Goal: Task Accomplishment & Management: Use online tool/utility

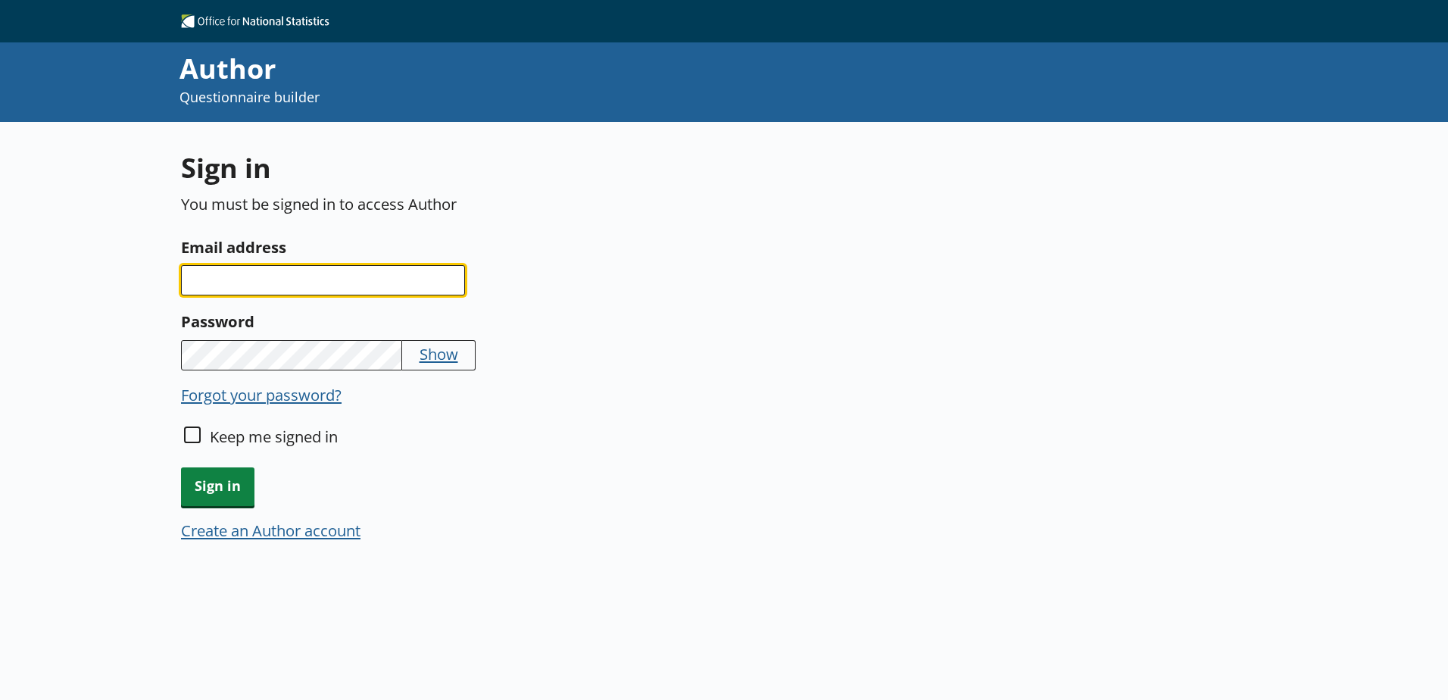
click at [236, 276] on input "Email address" at bounding box center [323, 280] width 284 height 30
type input "[PERSON_NAME][EMAIL_ADDRESS][PERSON_NAME][DOMAIN_NAME]"
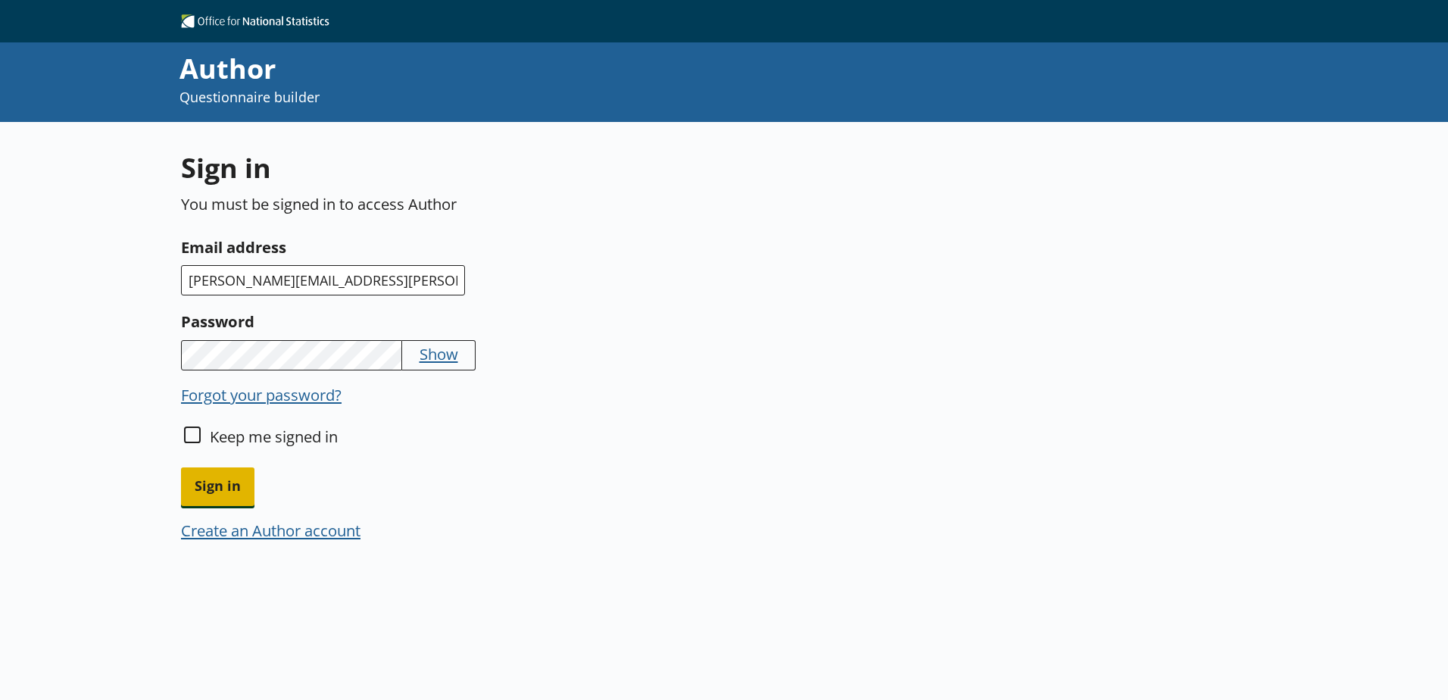
click at [211, 480] on span "Sign in" at bounding box center [217, 486] width 73 height 39
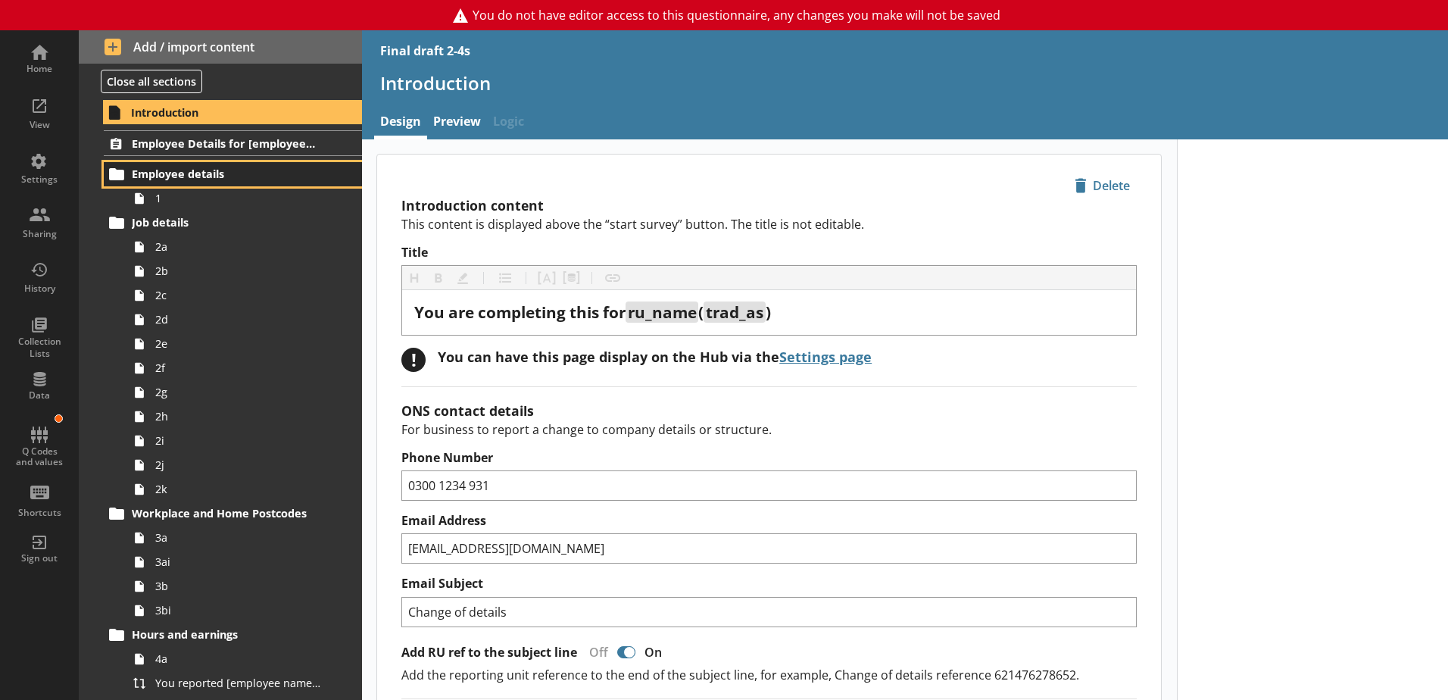
click at [173, 172] on span "Employee details" at bounding box center [225, 174] width 186 height 14
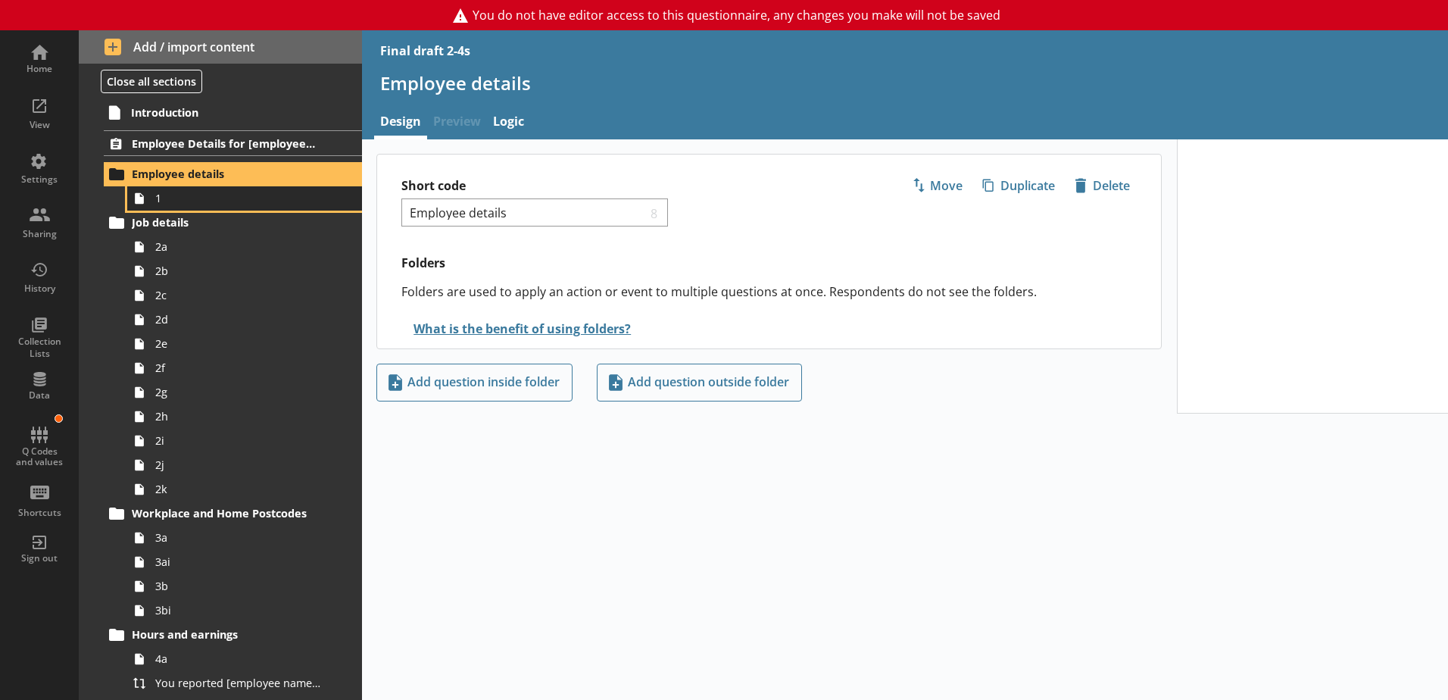
click at [158, 204] on span "1" at bounding box center [239, 198] width 168 height 14
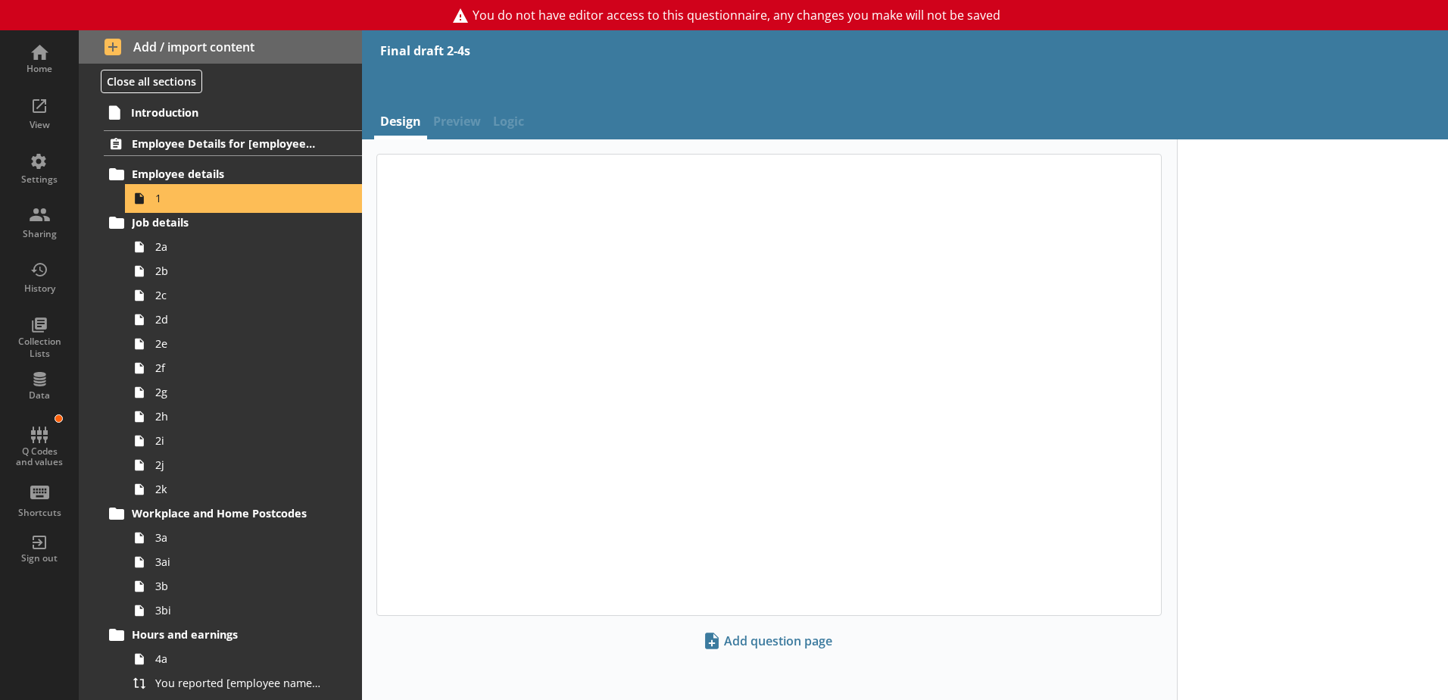
type textarea "x"
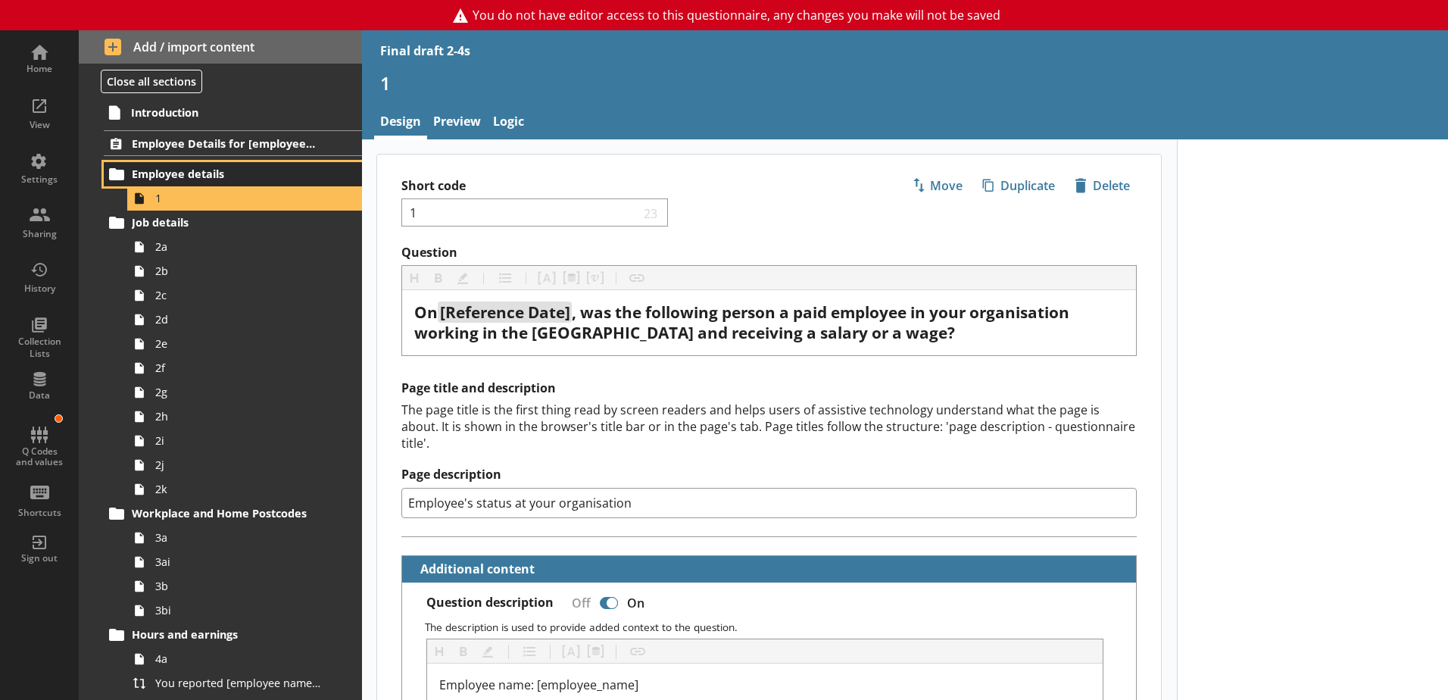
click at [176, 168] on span "Employee details" at bounding box center [225, 174] width 186 height 14
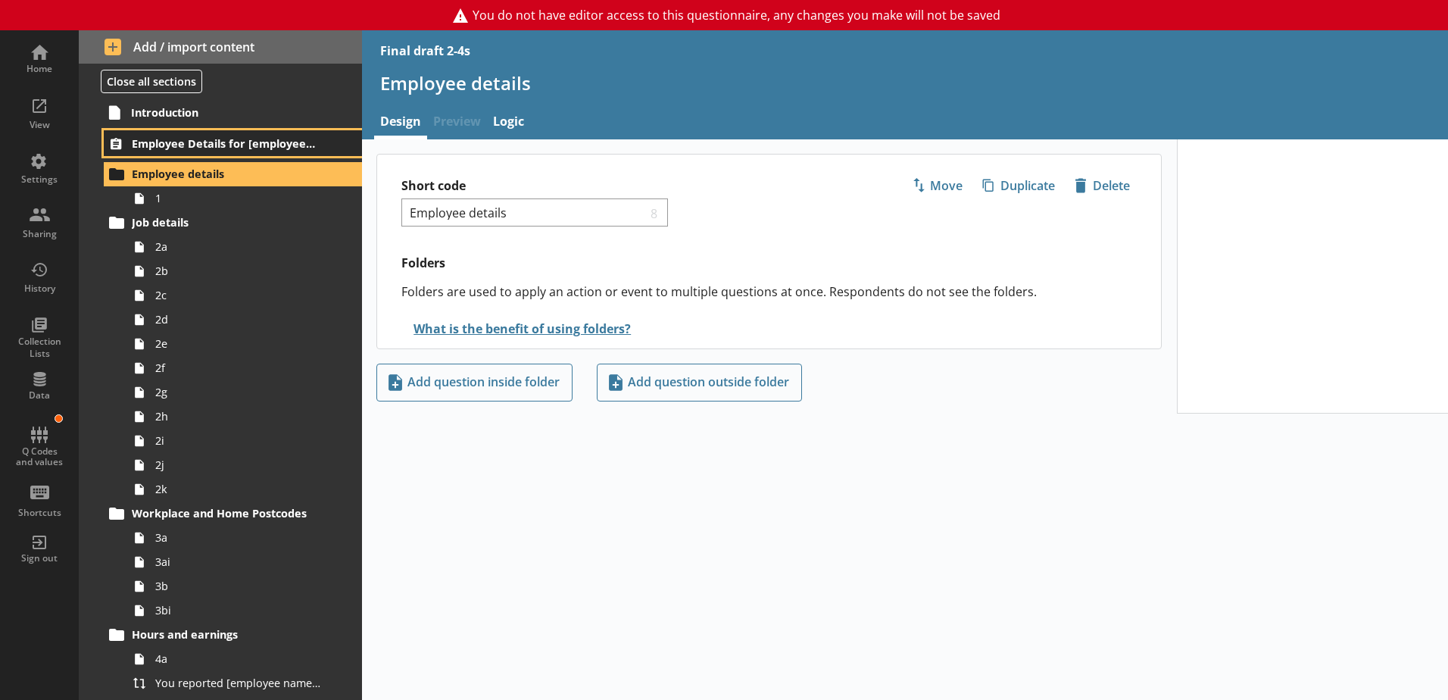
click at [210, 142] on span "Employee Details for [employee_name]" at bounding box center [225, 143] width 186 height 14
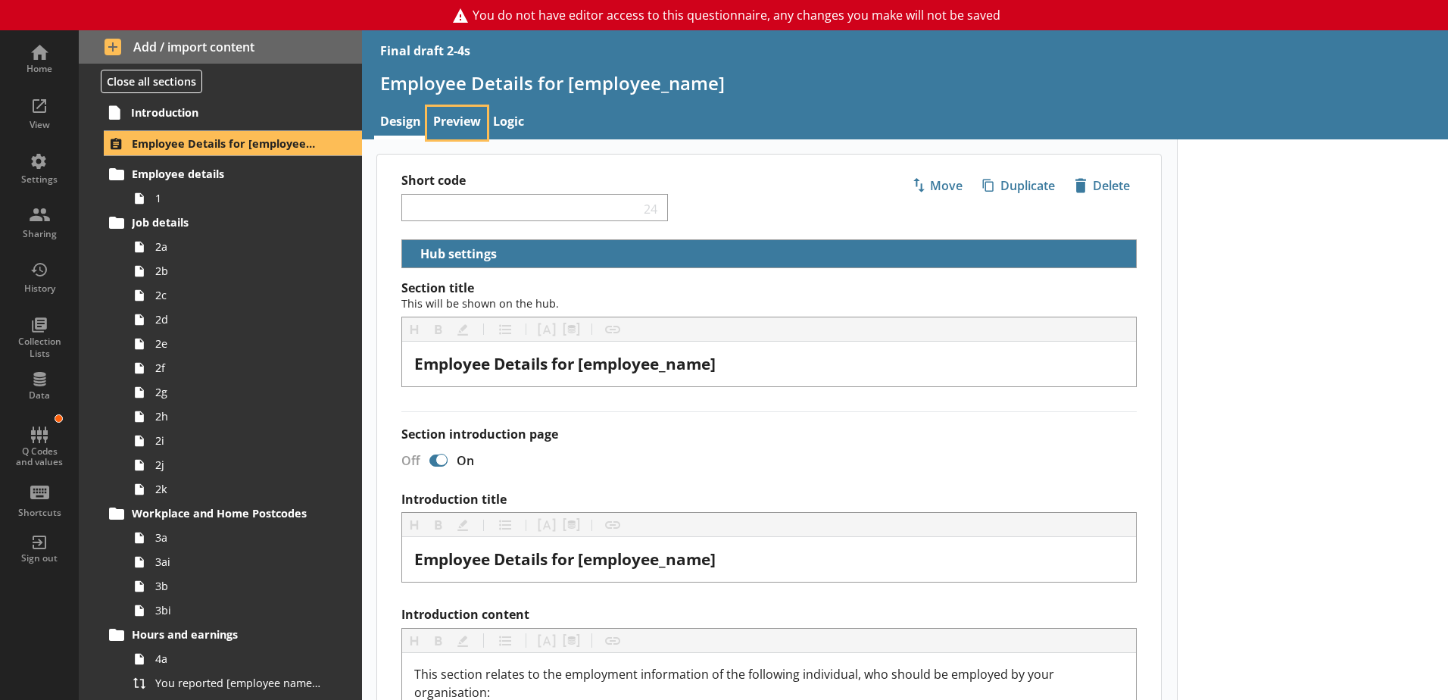
click at [463, 121] on link "Preview" at bounding box center [457, 123] width 60 height 33
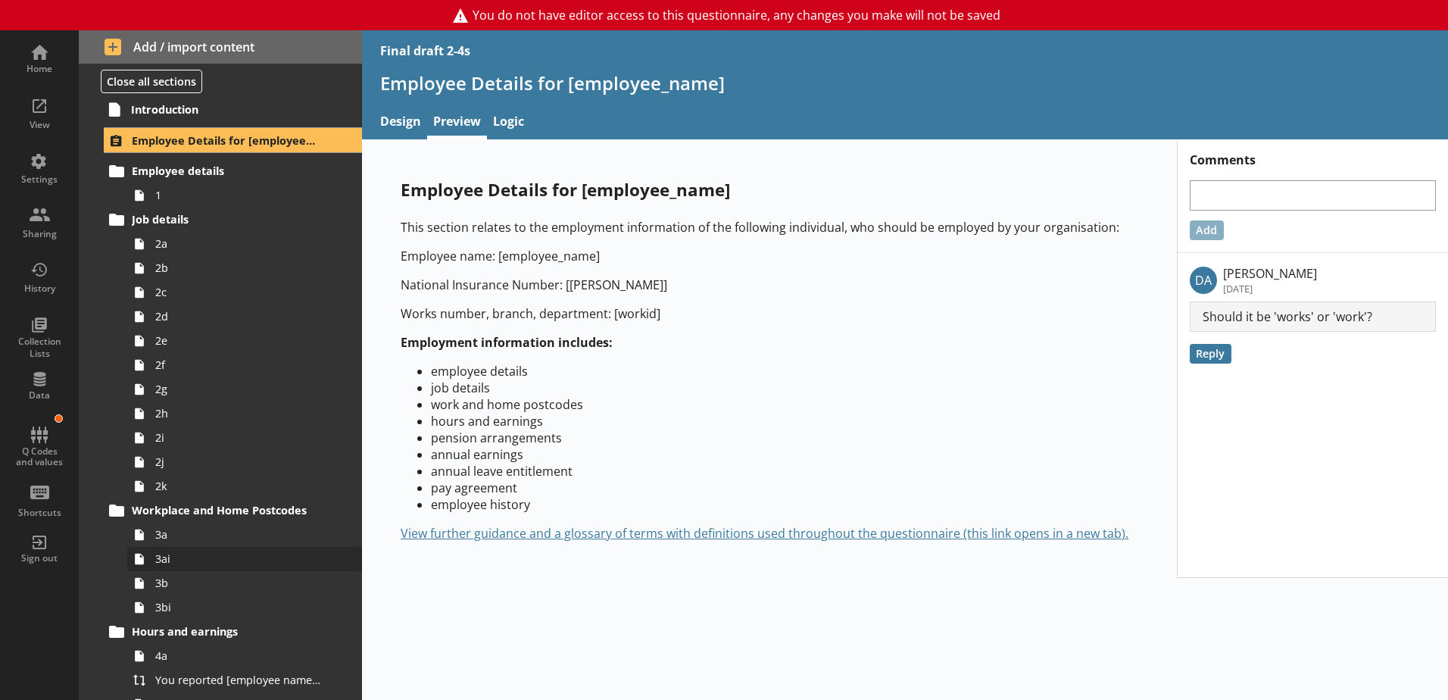
scroll to position [457, 0]
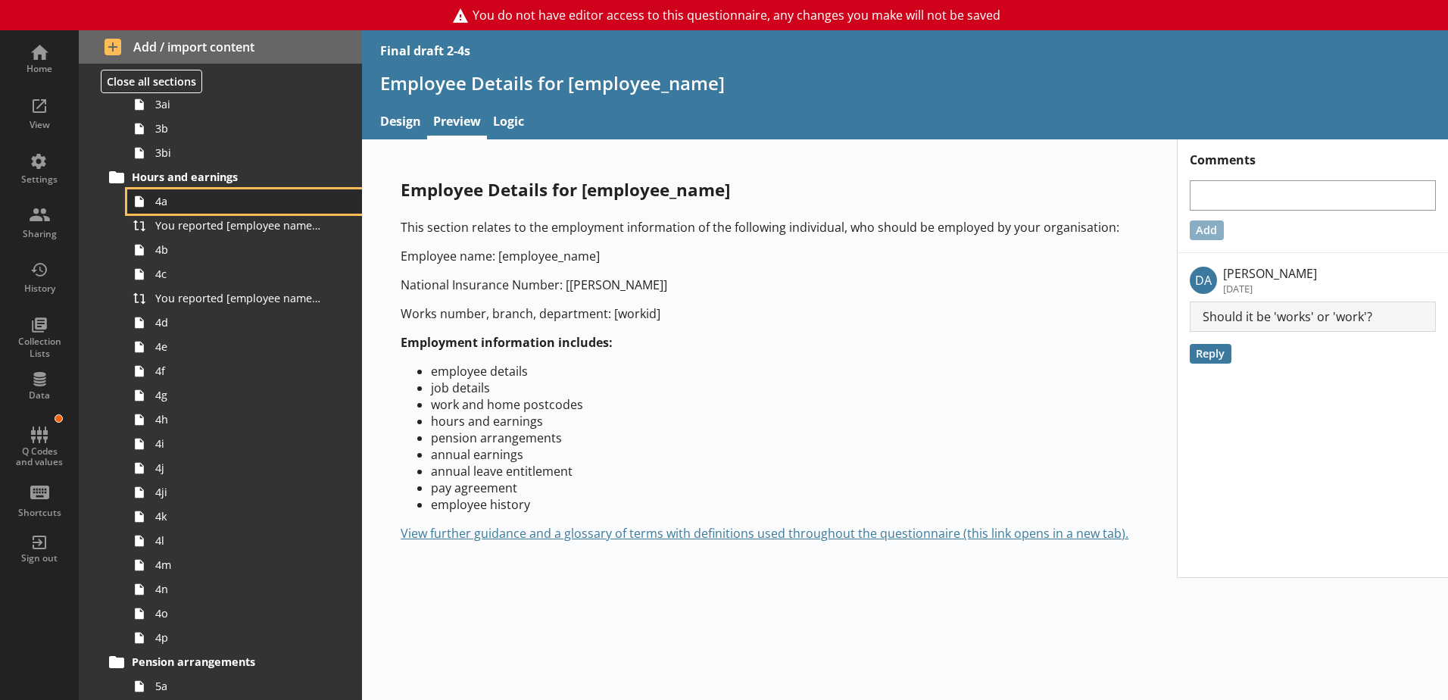
click at [167, 209] on link "4a" at bounding box center [244, 201] width 235 height 24
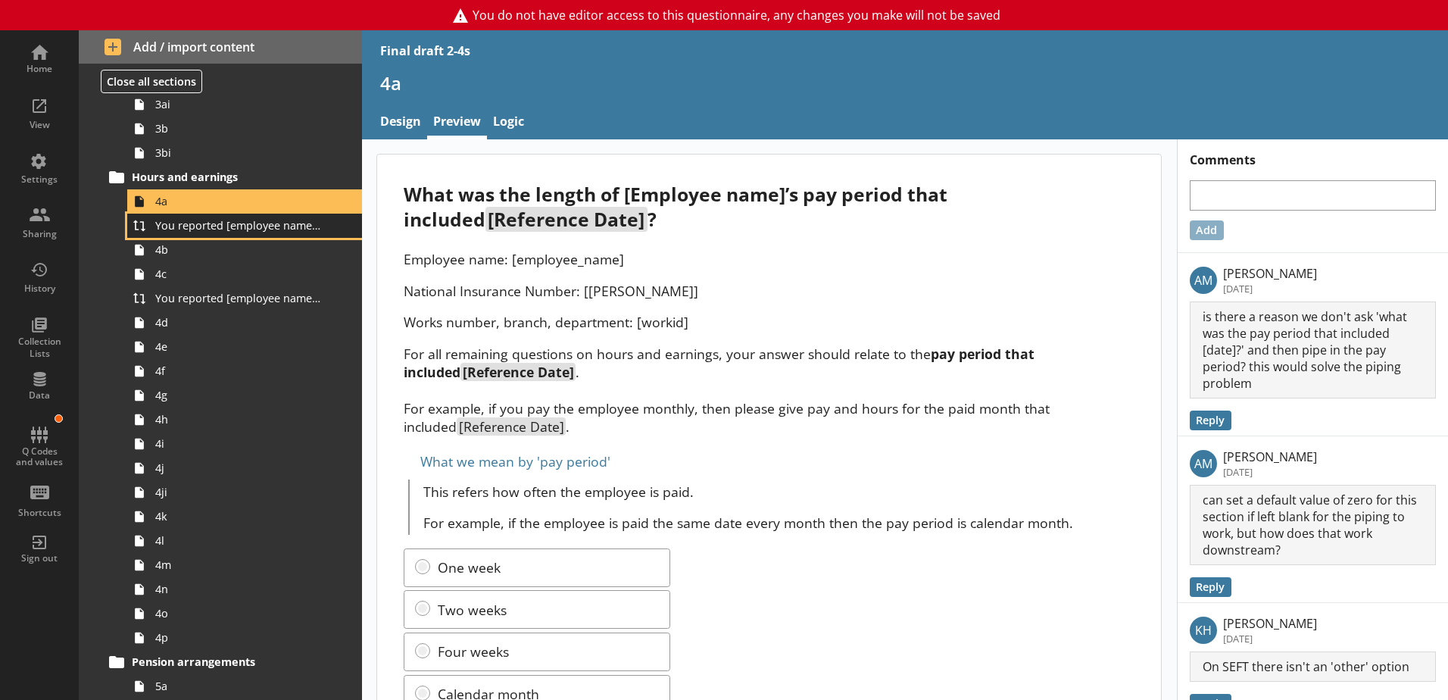
click at [189, 231] on span "You reported [employee name]'s pay period that included [Reference Date] to be …" at bounding box center [239, 225] width 168 height 14
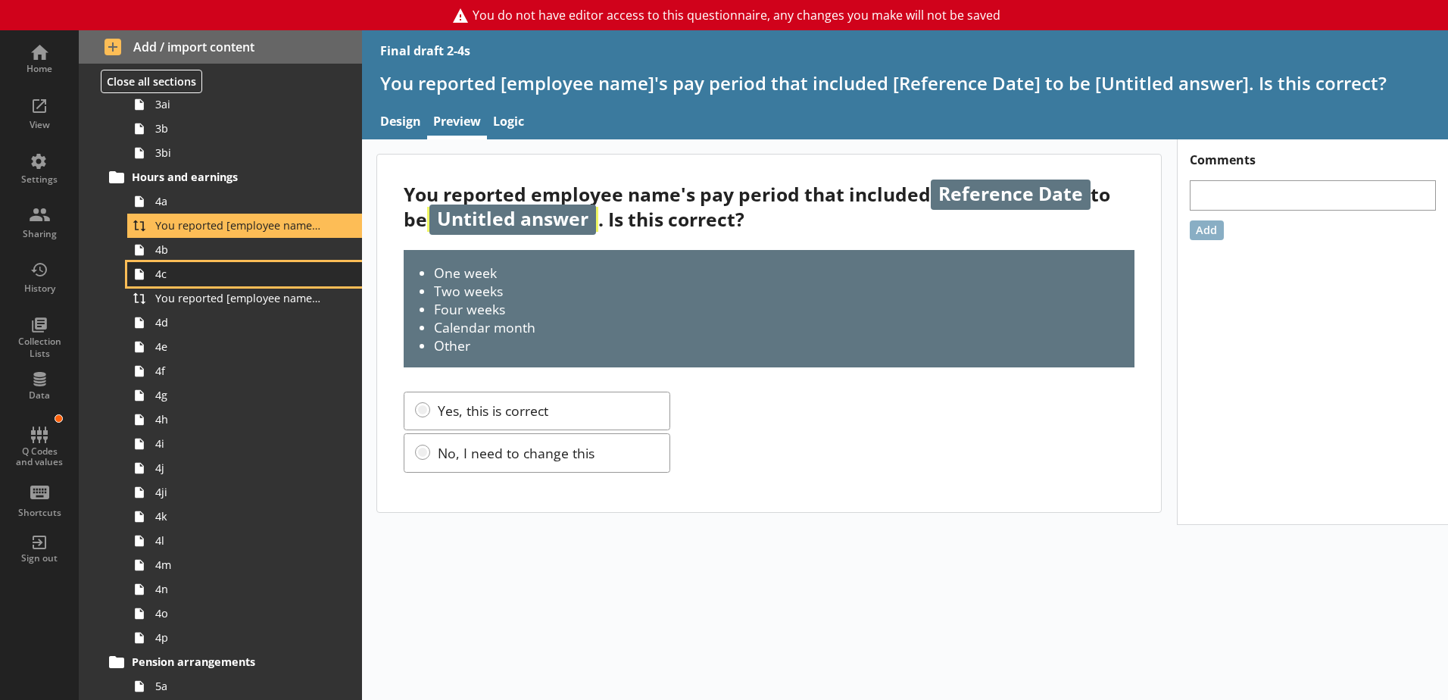
click at [180, 262] on link "4c" at bounding box center [244, 274] width 235 height 24
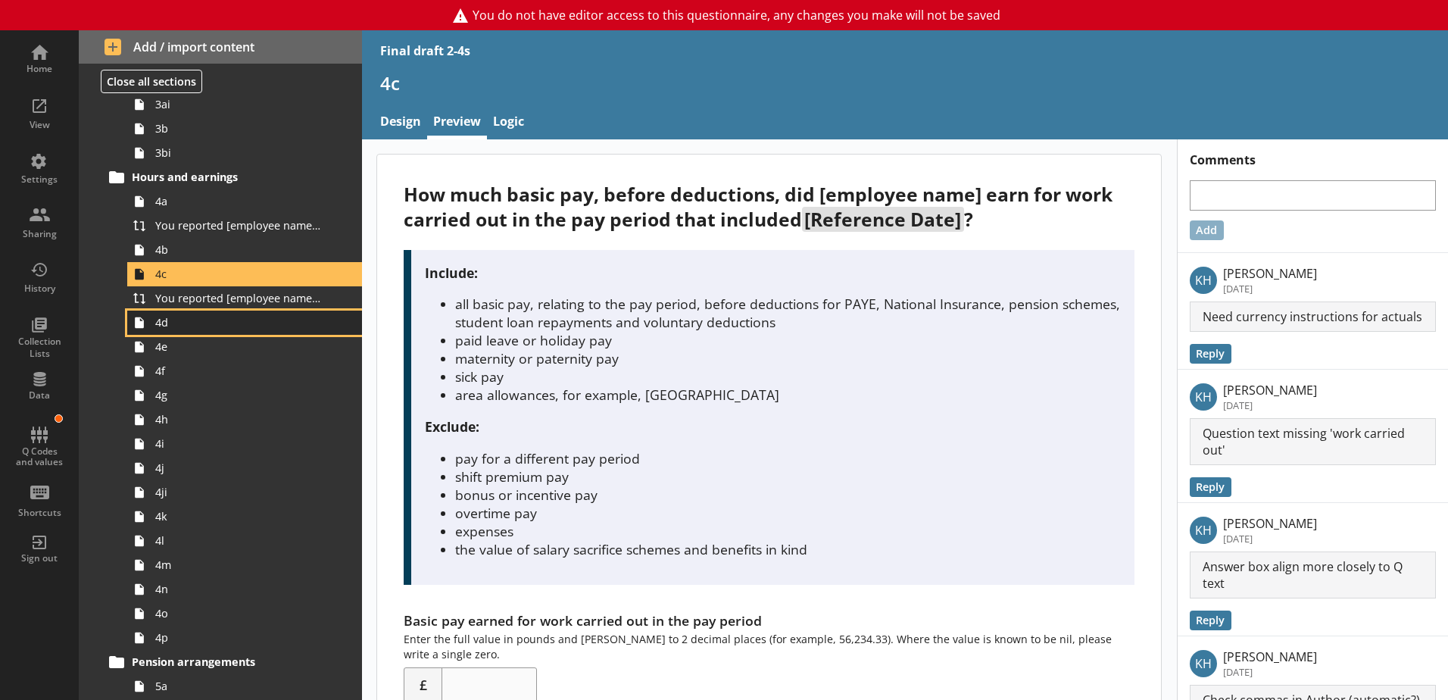
click at [187, 310] on link "4d" at bounding box center [244, 322] width 235 height 24
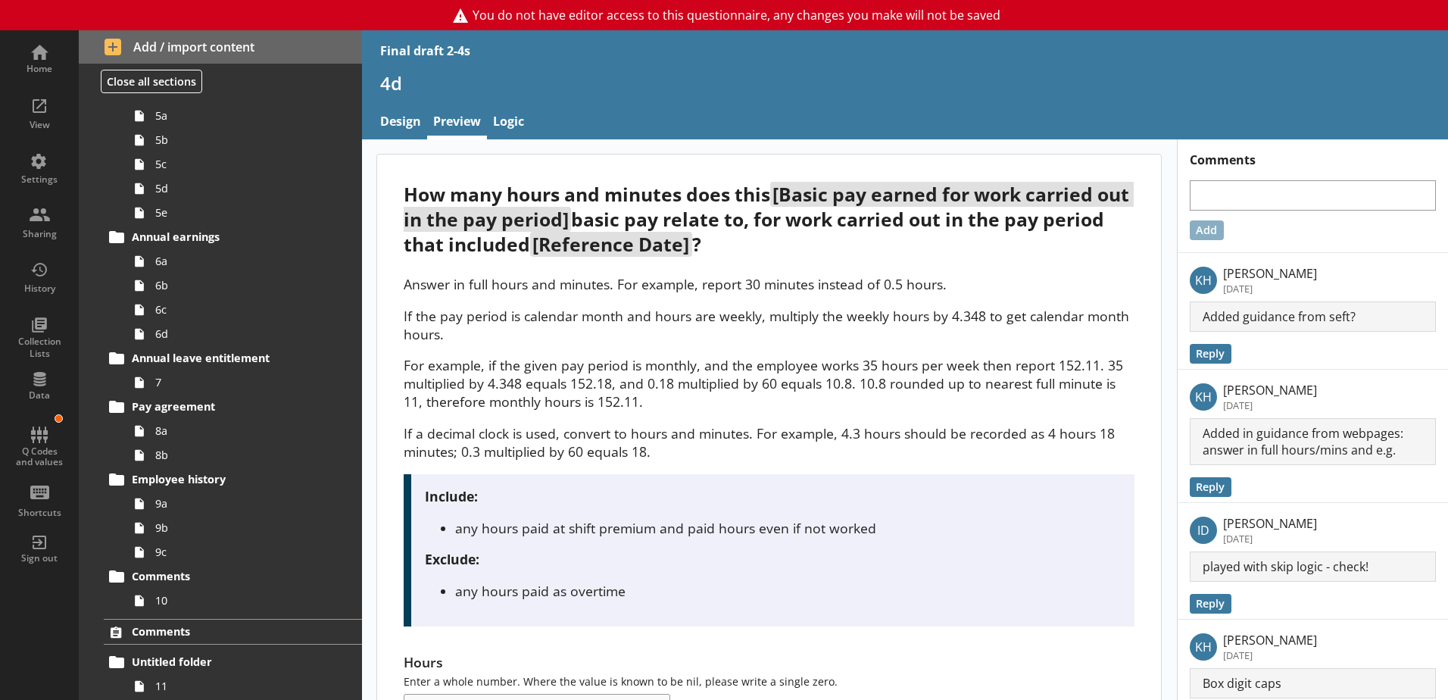
scroll to position [1063, 0]
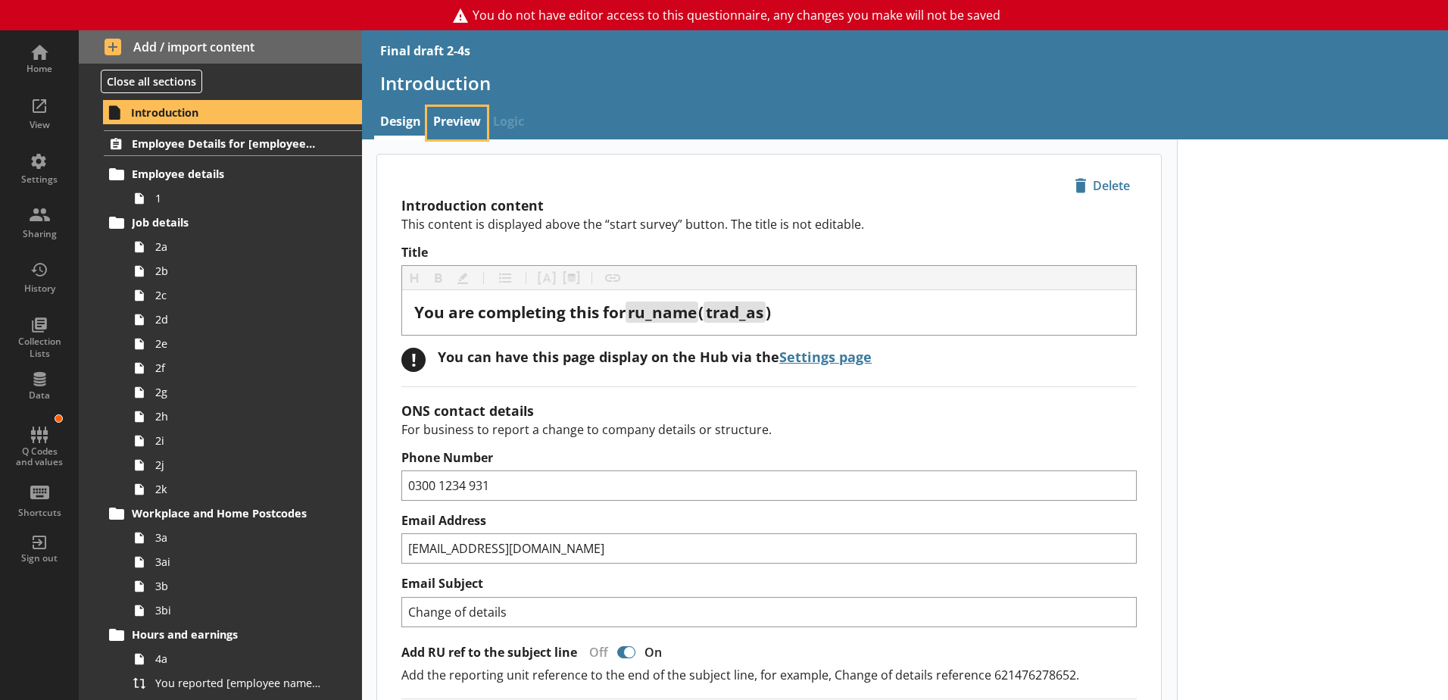
click at [451, 113] on link "Preview" at bounding box center [457, 123] width 60 height 33
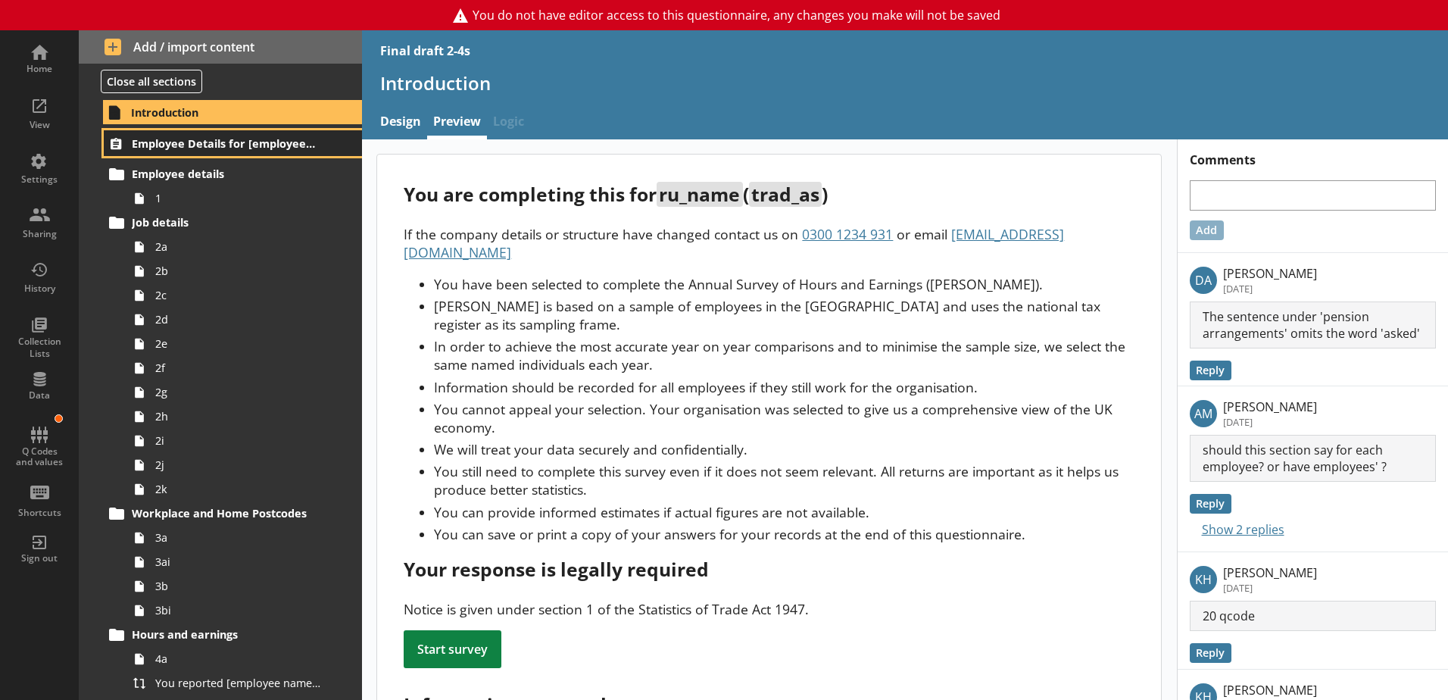
click at [174, 140] on span "Employee Details for [employee_name]" at bounding box center [225, 143] width 186 height 14
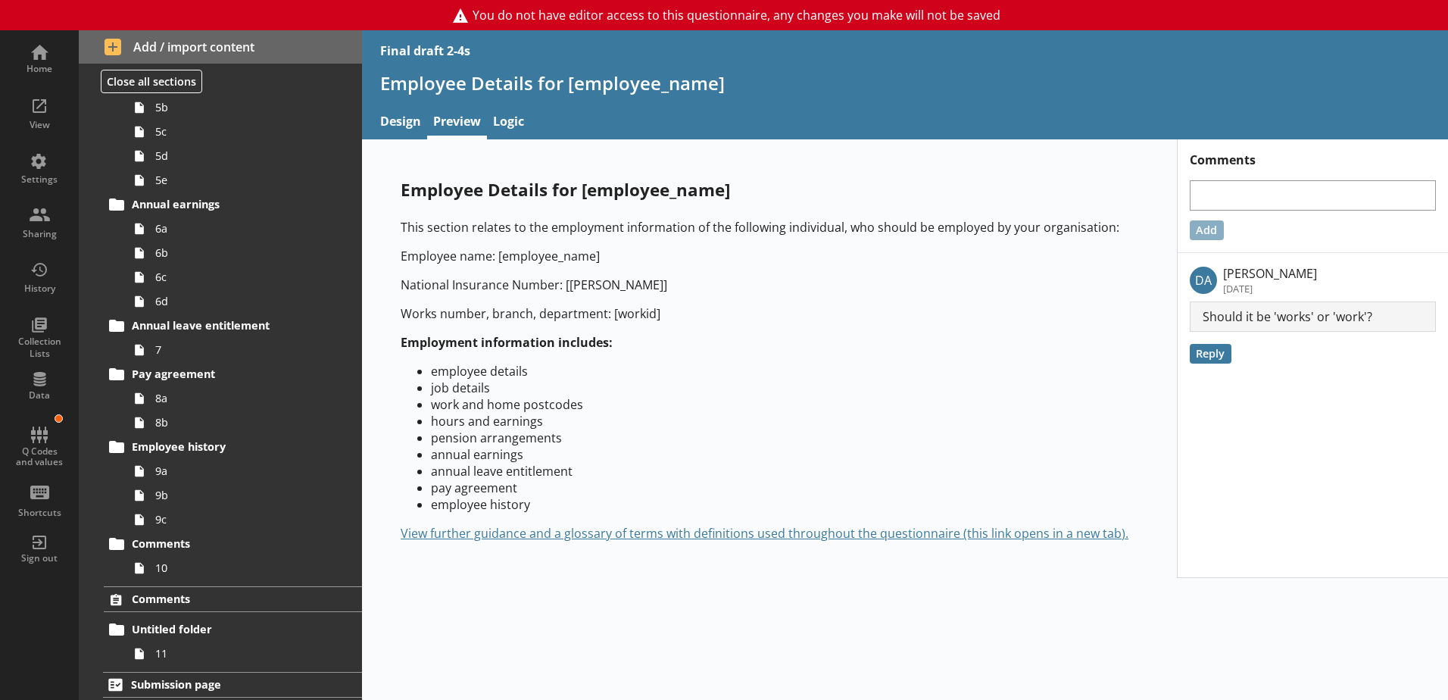
scroll to position [1063, 0]
click at [173, 679] on span "Submission page" at bounding box center [224, 681] width 186 height 14
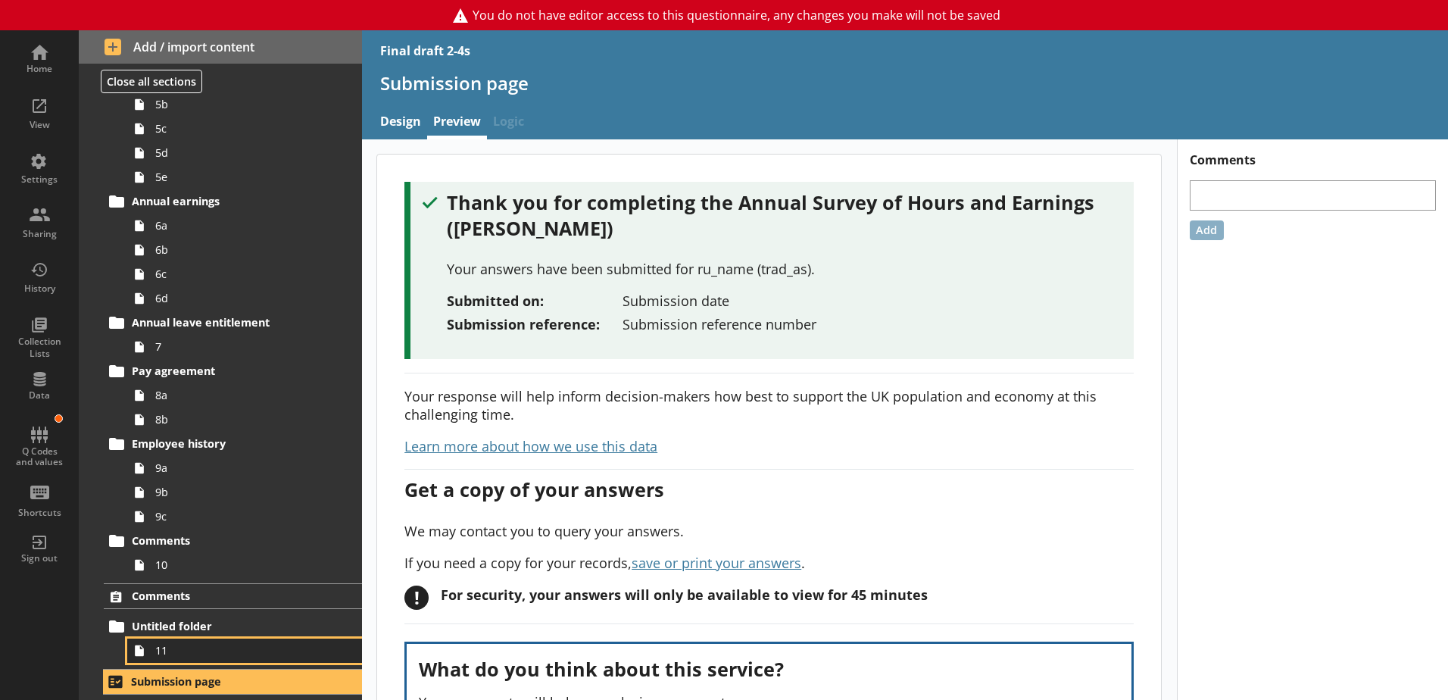
click at [164, 652] on span "11" at bounding box center [239, 650] width 168 height 14
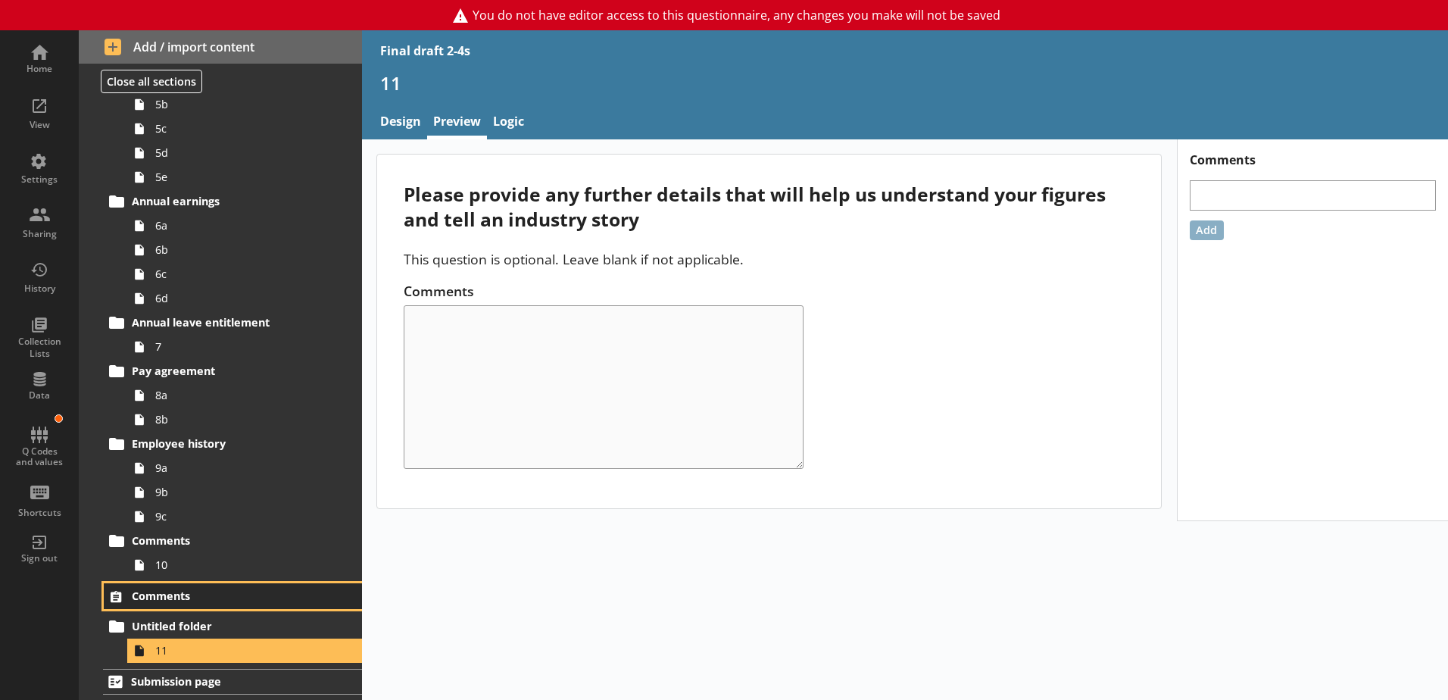
click at [158, 591] on span "Comments" at bounding box center [225, 595] width 186 height 14
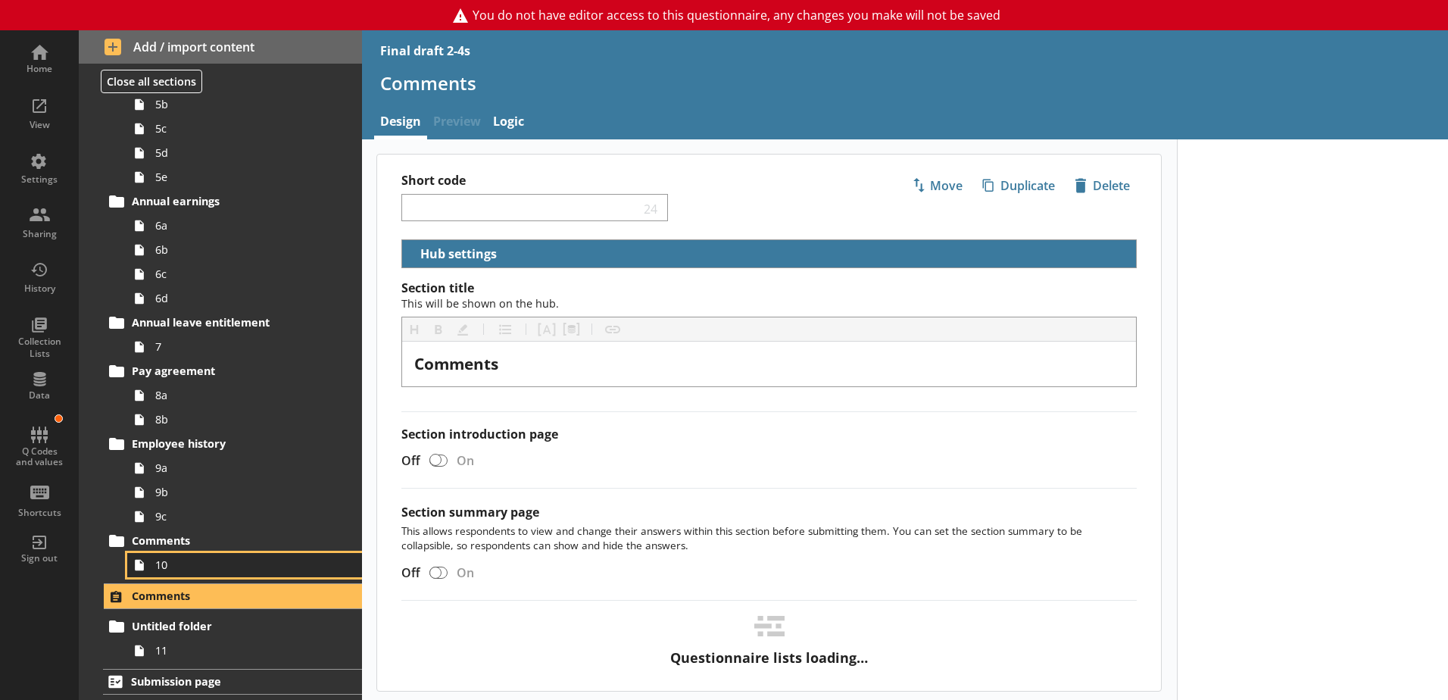
click at [156, 566] on span "10" at bounding box center [239, 564] width 168 height 14
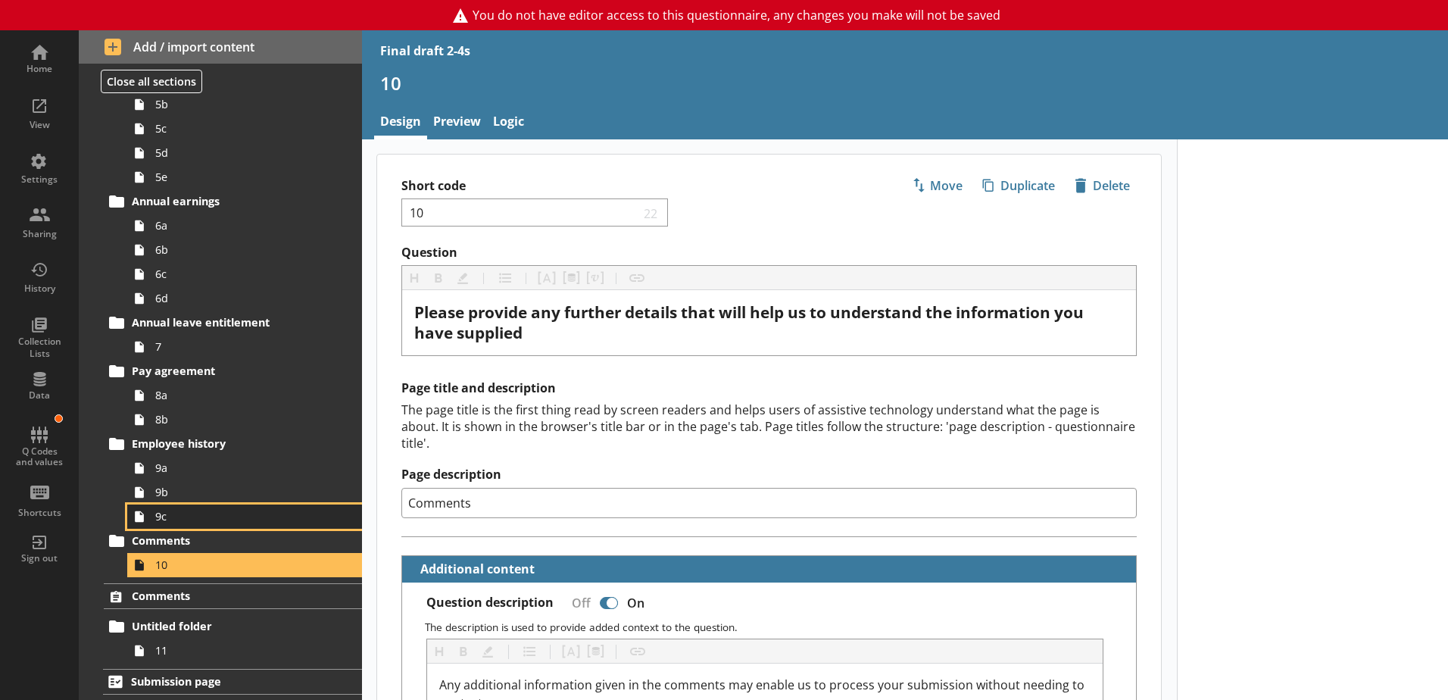
click at [155, 516] on span "9c" at bounding box center [239, 516] width 168 height 14
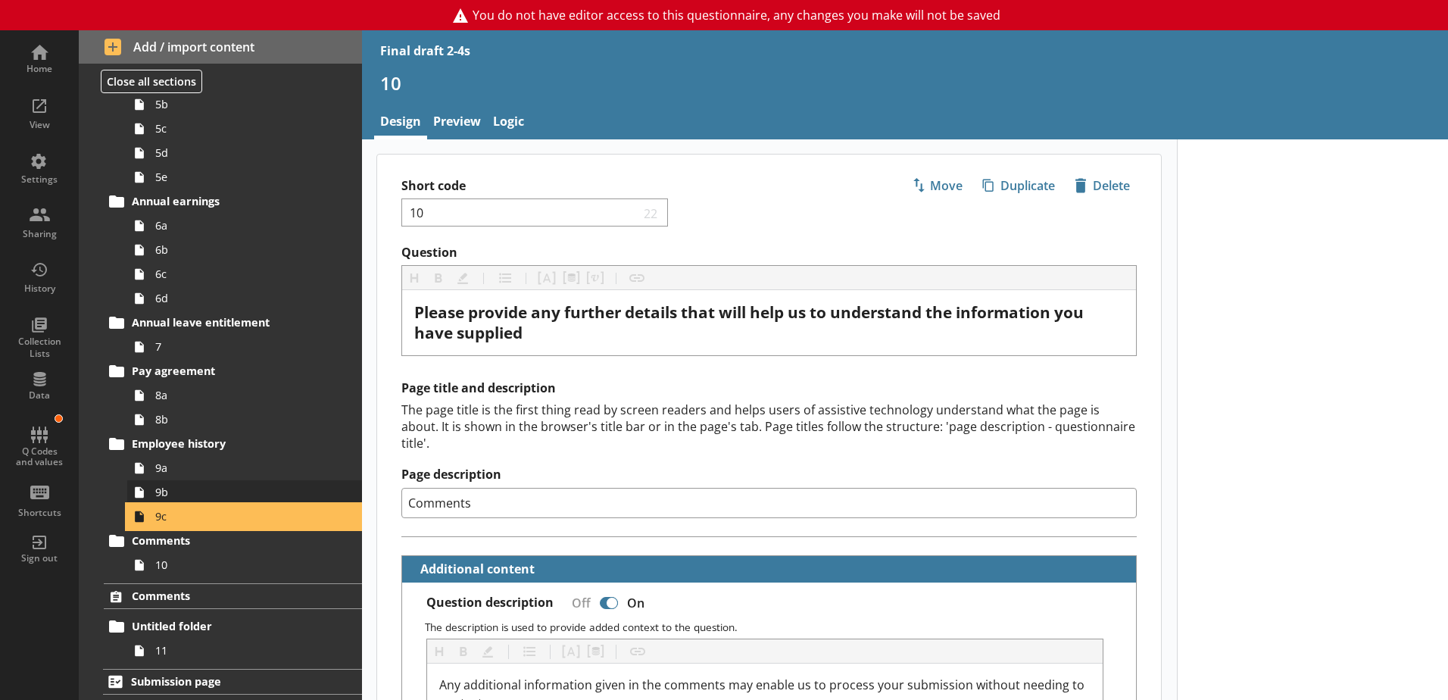
type textarea "x"
select select "mm/yyyy"
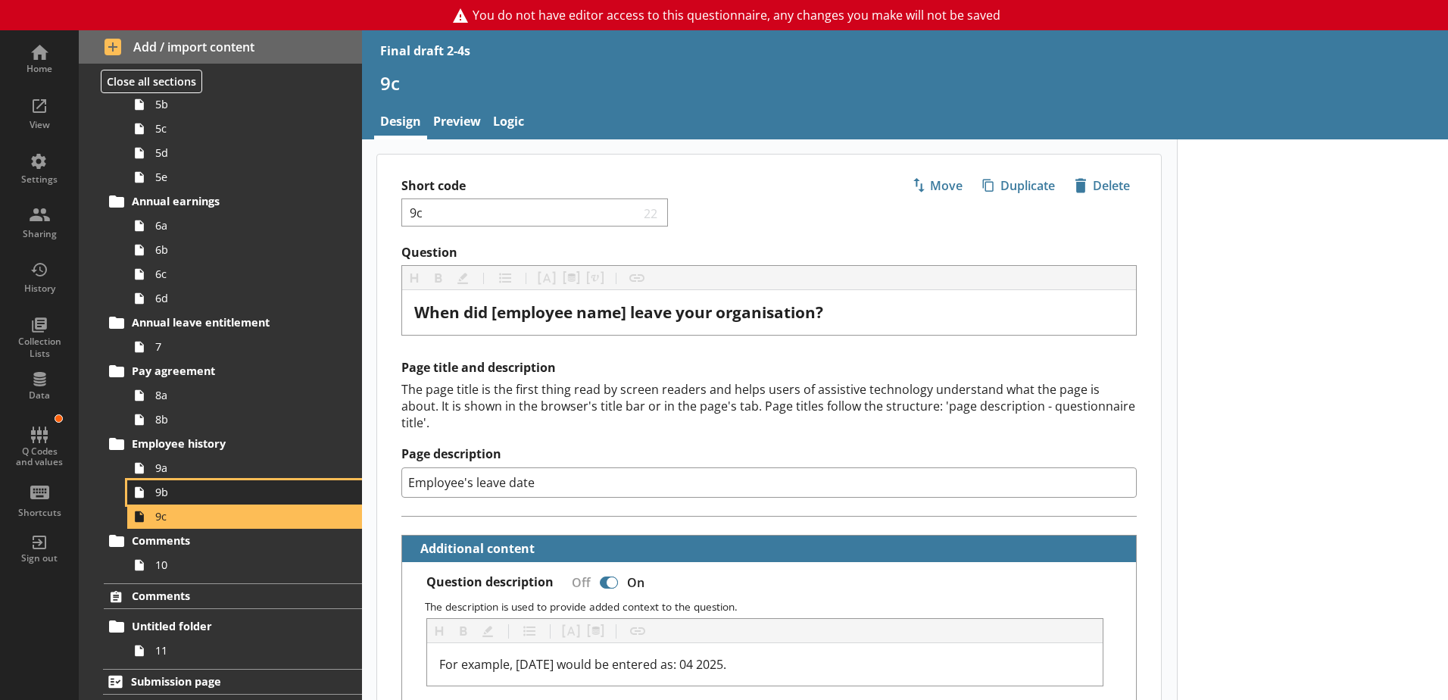
click at [161, 491] on span "9b" at bounding box center [239, 492] width 168 height 14
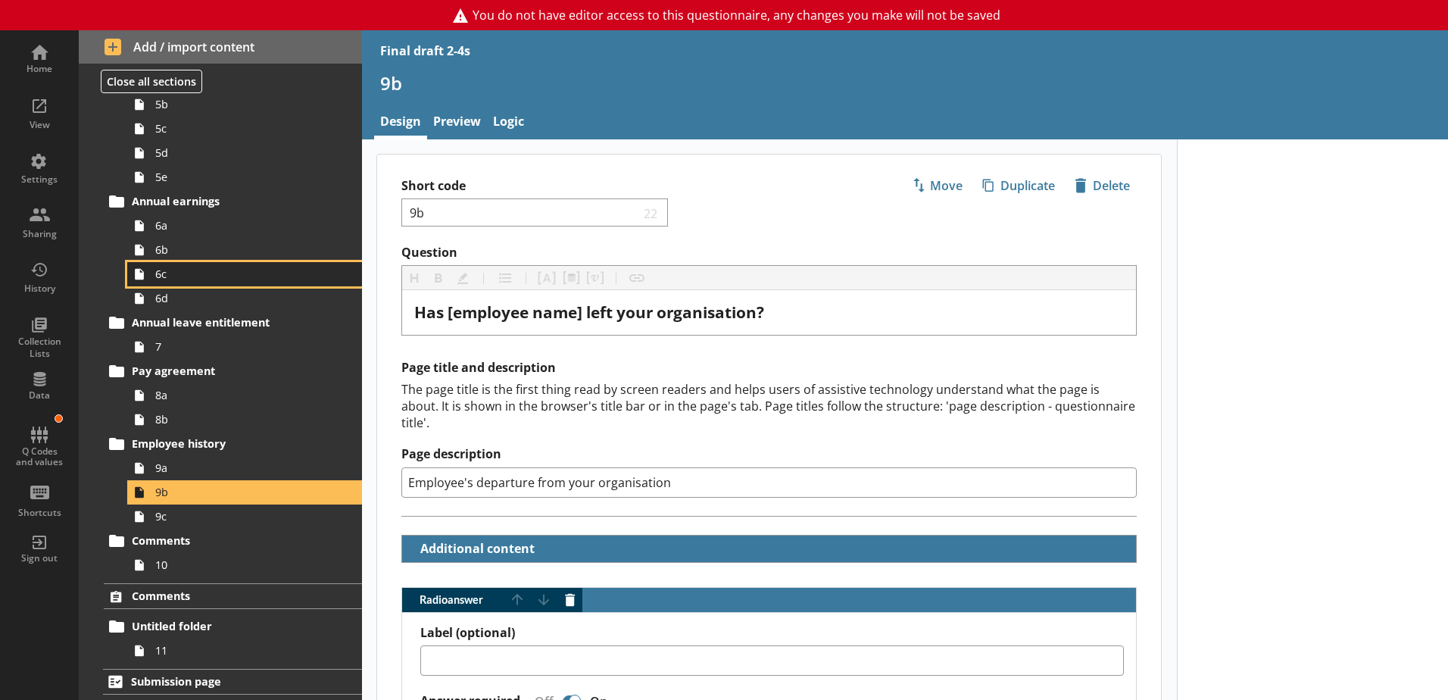
click at [177, 285] on link "6c" at bounding box center [244, 274] width 235 height 24
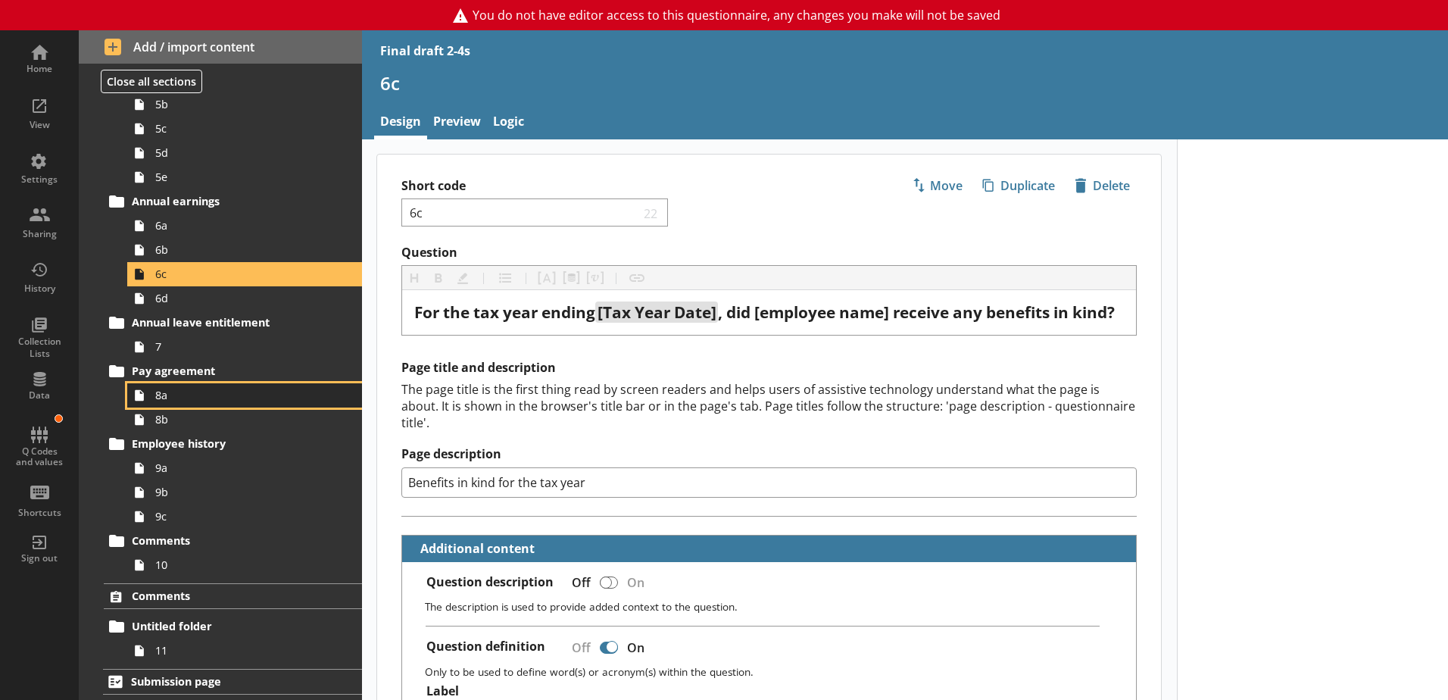
click at [164, 388] on span "8a" at bounding box center [239, 395] width 168 height 14
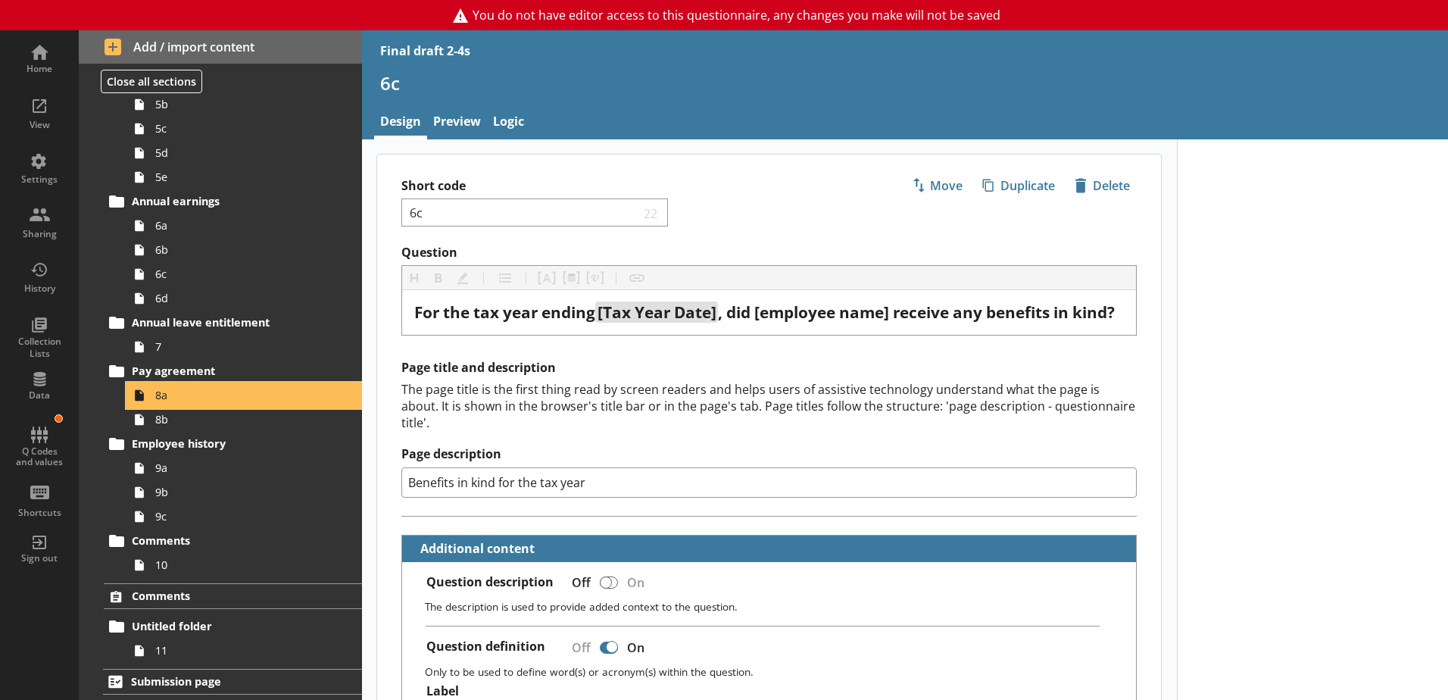
type textarea "x"
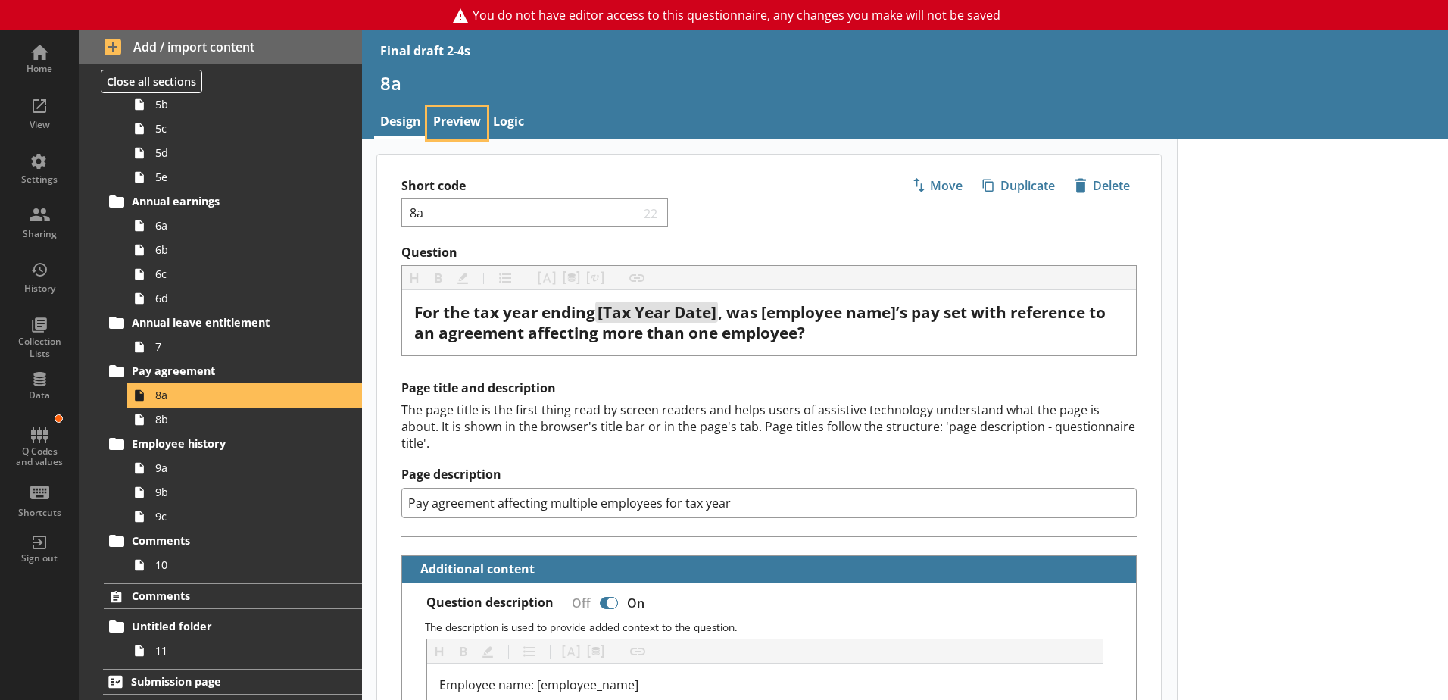
click at [463, 111] on link "Preview" at bounding box center [457, 123] width 60 height 33
